Goal: Information Seeking & Learning: Learn about a topic

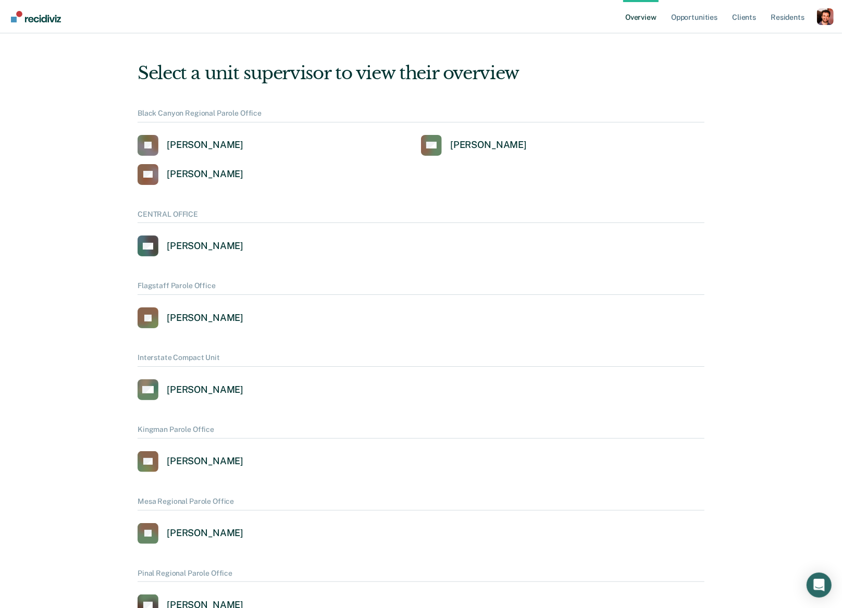
click at [820, 13] on div "Profile dropdown button" at bounding box center [825, 16] width 17 height 17
click at [748, 49] on button "Profile" at bounding box center [783, 48] width 101 height 17
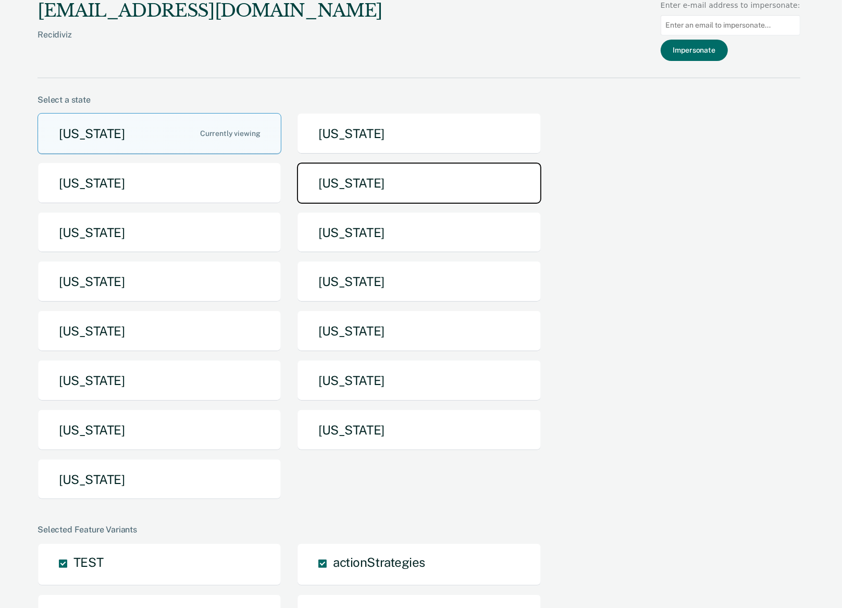
click at [423, 169] on button "[US_STATE]" at bounding box center [419, 183] width 244 height 41
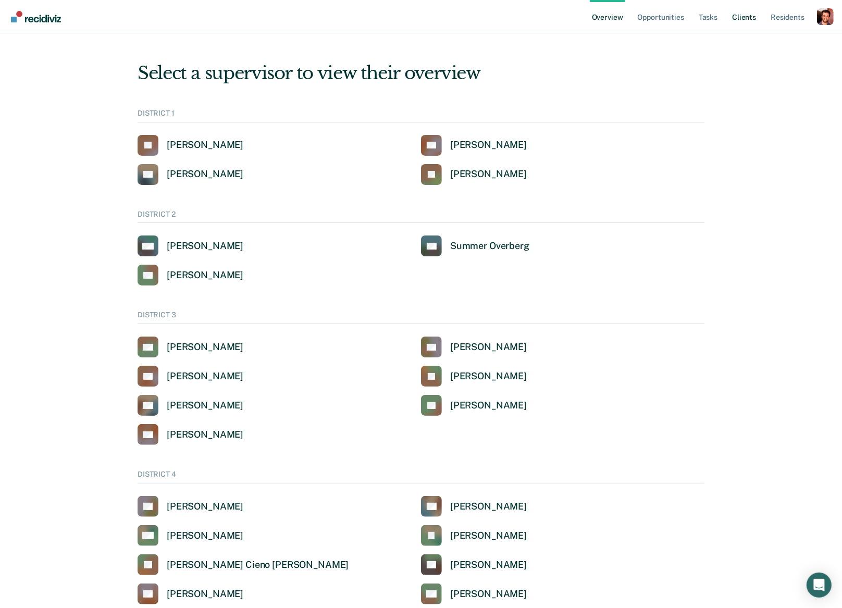
click at [743, 19] on link "Client s" at bounding box center [744, 16] width 28 height 33
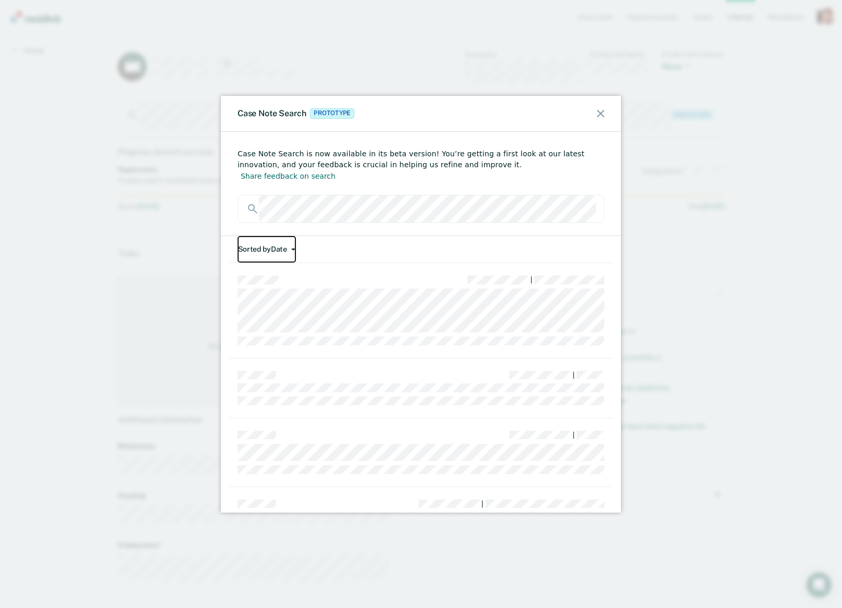
click at [279, 242] on button "Sorted by Date" at bounding box center [267, 249] width 58 height 27
click at [280, 265] on button "Relevance" at bounding box center [288, 273] width 101 height 17
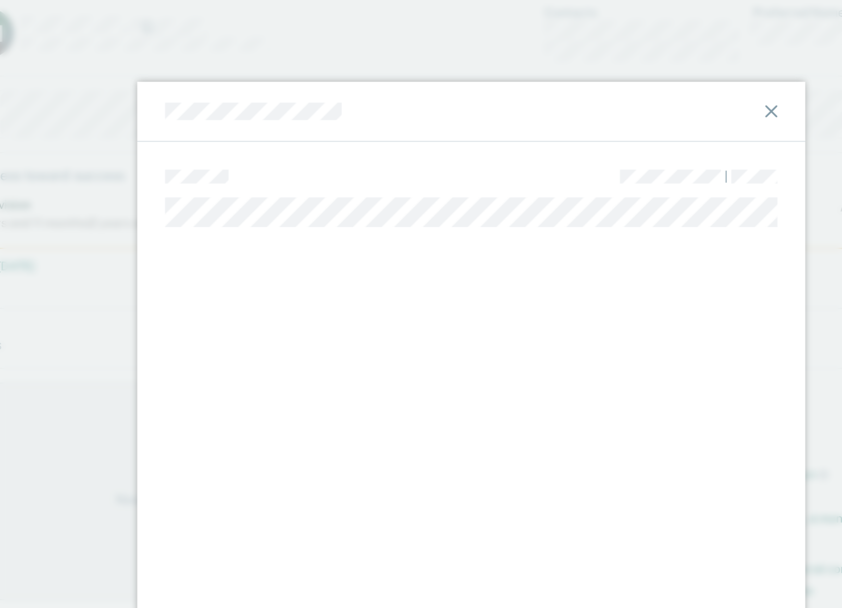
click at [602, 114] on icon at bounding box center [600, 113] width 7 height 7
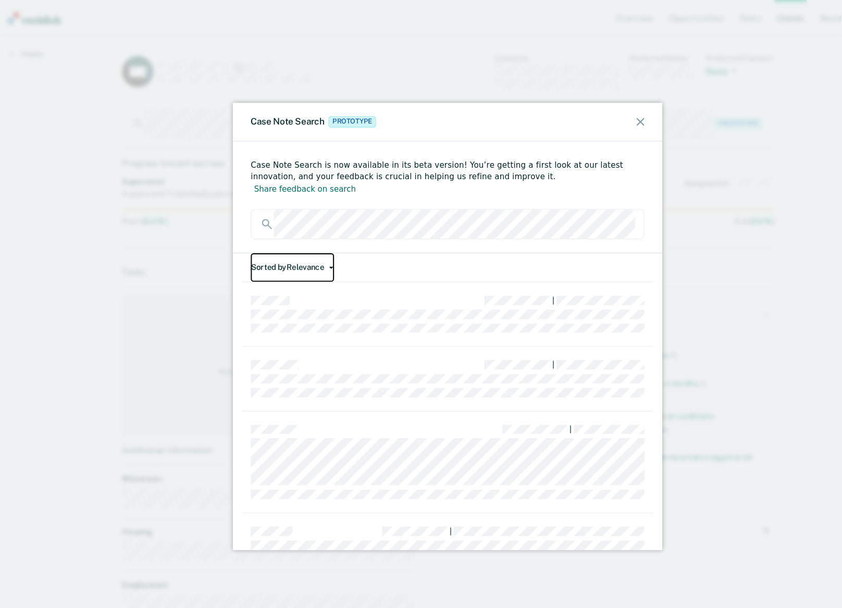
click at [291, 236] on button "Sorted by Relevance" at bounding box center [277, 249] width 78 height 27
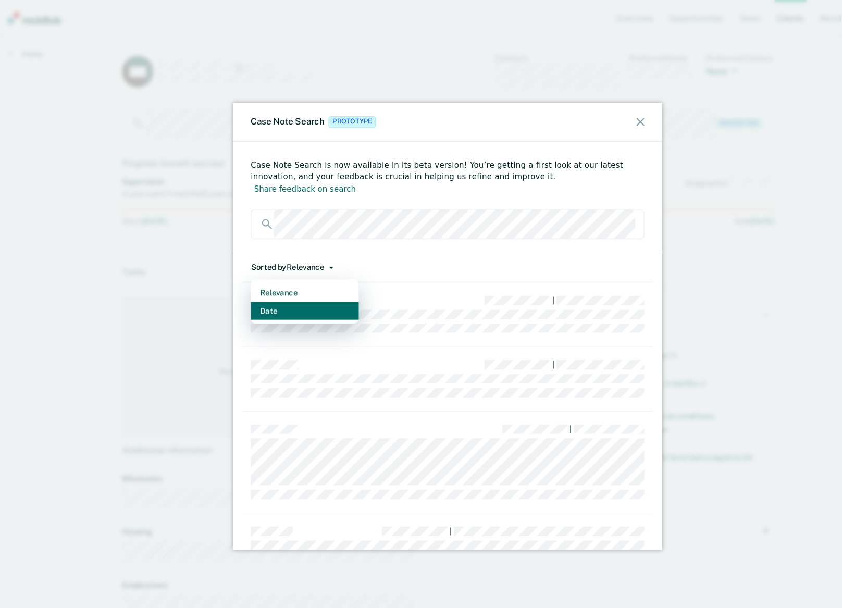
click at [285, 284] on button "Date" at bounding box center [288, 289] width 101 height 17
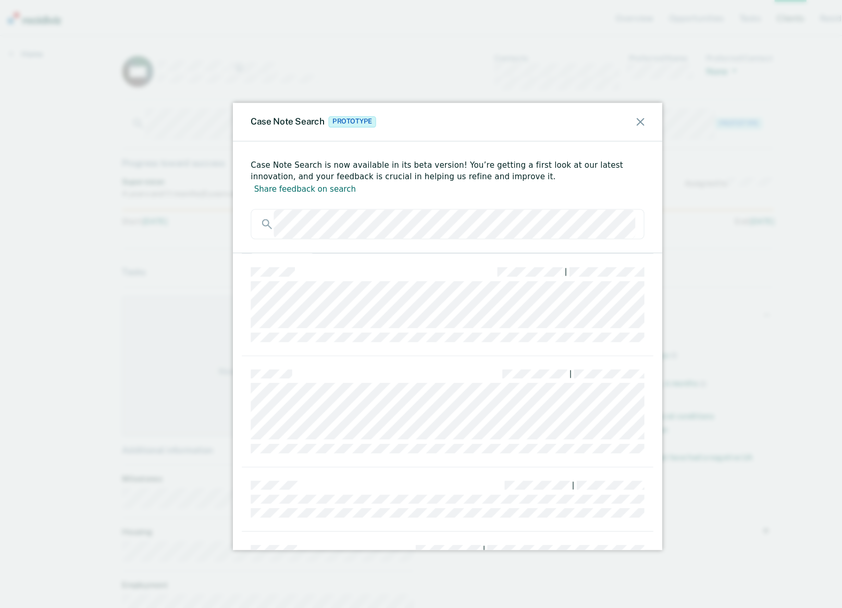
scroll to position [54, 0]
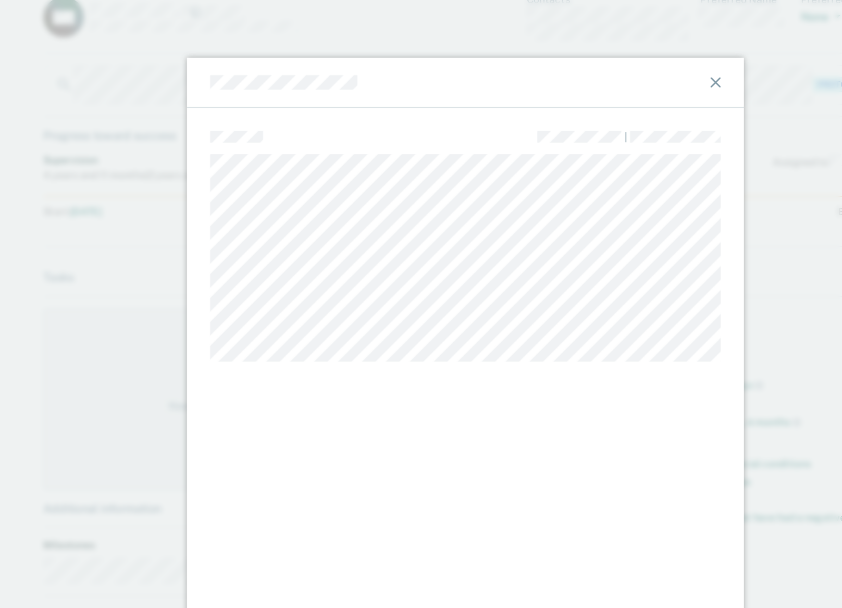
click at [600, 115] on icon at bounding box center [600, 113] width 7 height 7
